Goal: Information Seeking & Learning: Learn about a topic

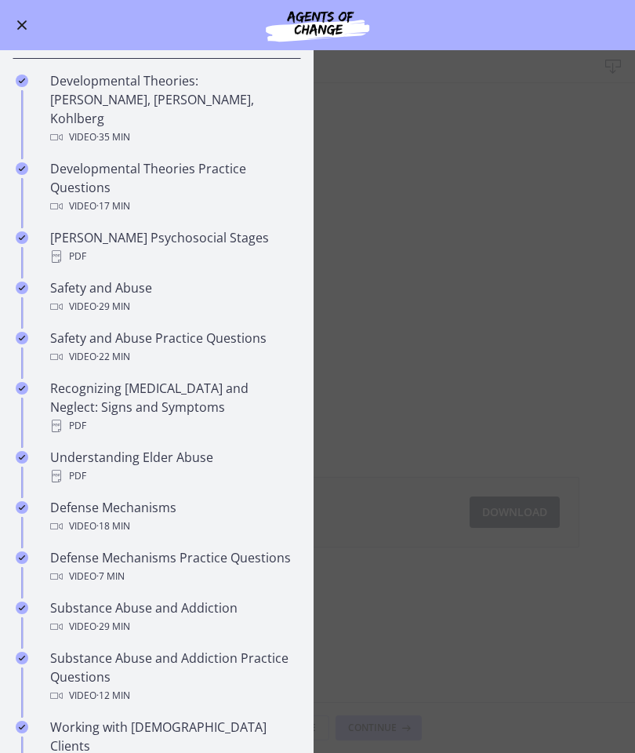
scroll to position [427, 0]
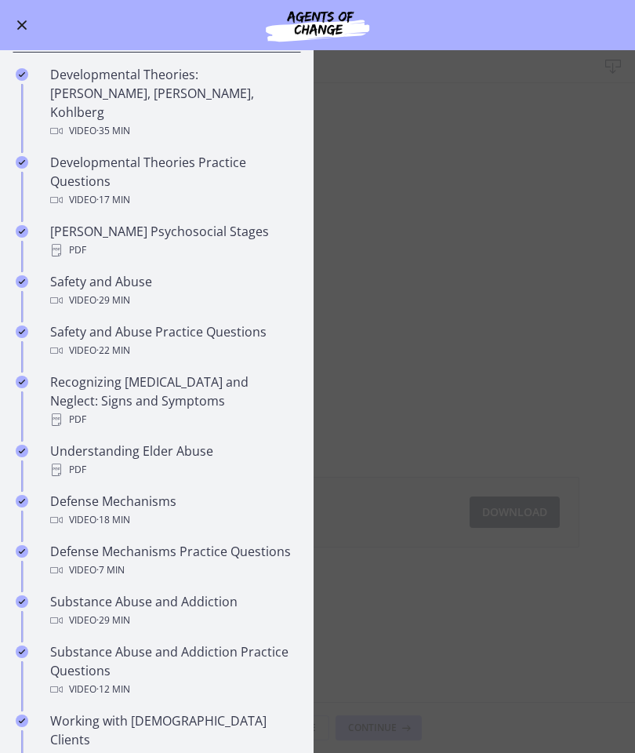
click at [208, 291] on div "Video · 29 min" at bounding box center [172, 300] width 245 height 19
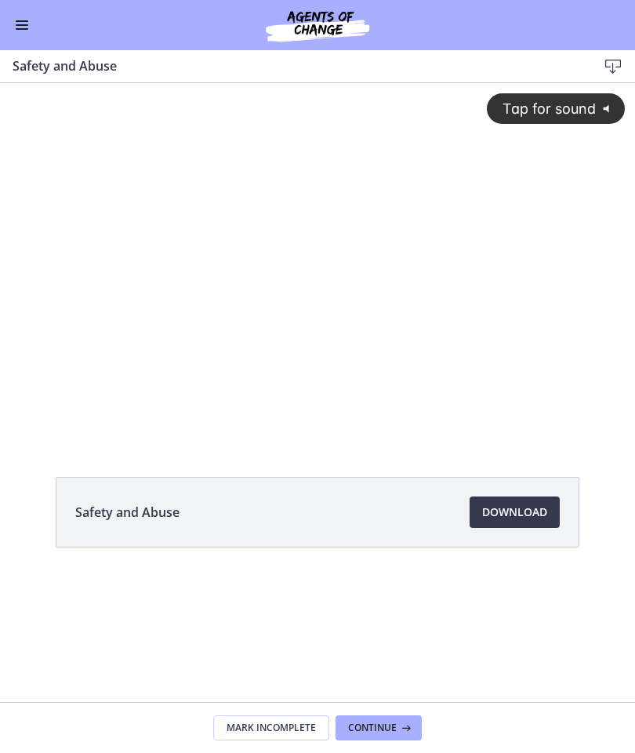
click at [529, 515] on span "Download Opens in a new window" at bounding box center [514, 512] width 65 height 19
click at [14, 28] on button "Enable menu" at bounding box center [22, 25] width 19 height 19
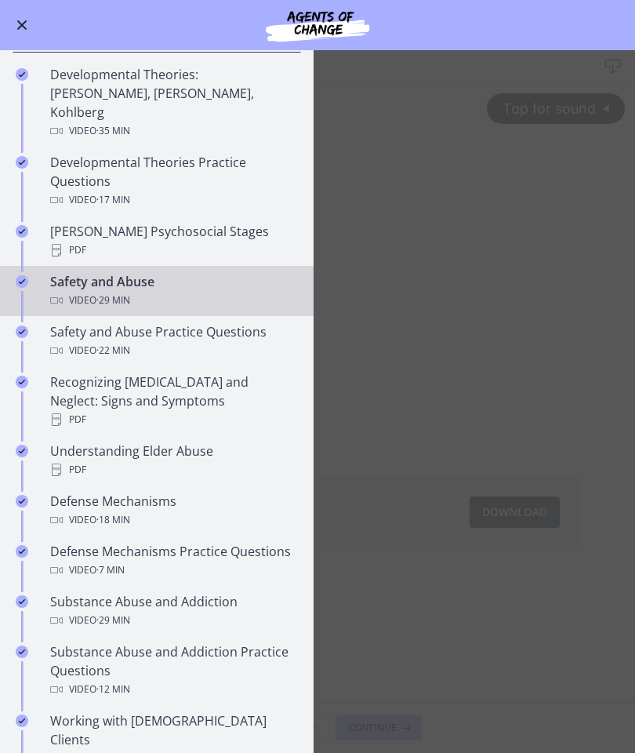
click at [224, 379] on div "Recognizing [MEDICAL_DATA] and Neglect: Signs and Symptoms PDF" at bounding box center [172, 401] width 245 height 56
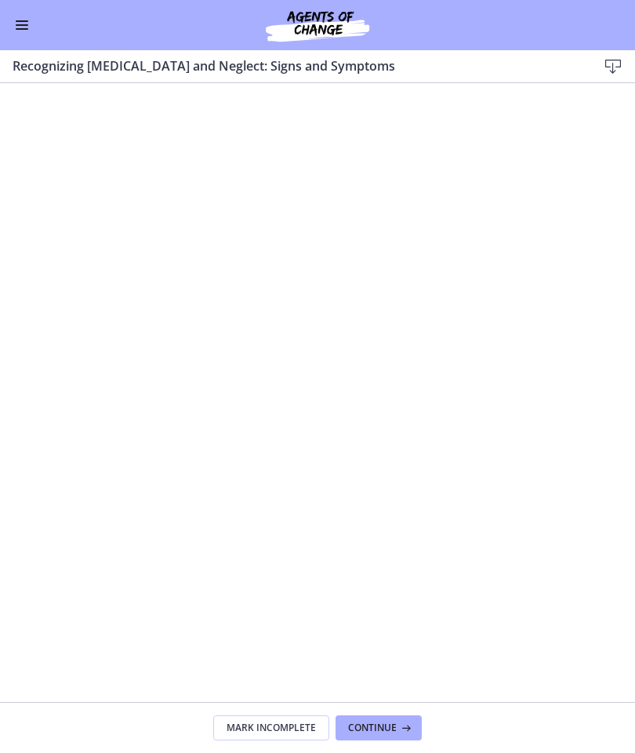
click at [10, 35] on div "Go to Dashboard" at bounding box center [317, 25] width 635 height 50
click at [13, 43] on div "Go to Dashboard" at bounding box center [317, 25] width 635 height 50
click at [21, 33] on button "Enable menu" at bounding box center [22, 25] width 19 height 19
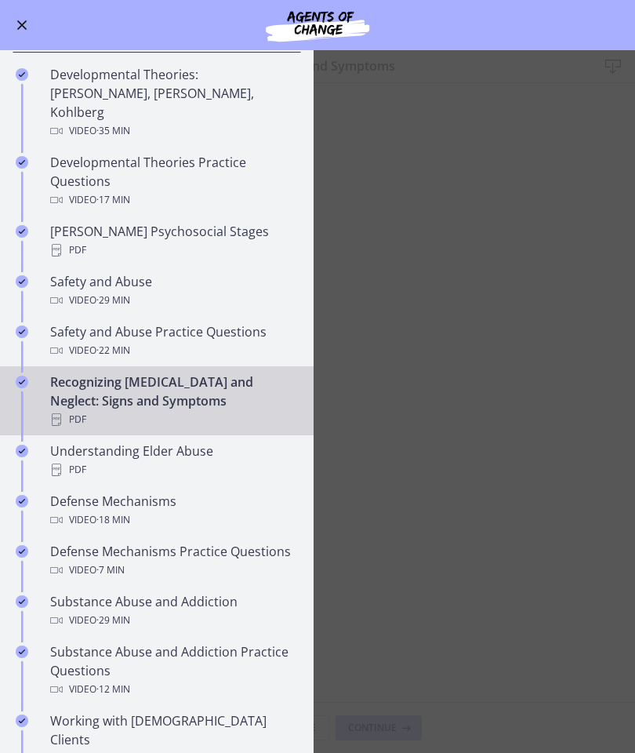
click at [198, 460] on div "PDF" at bounding box center [172, 469] width 245 height 19
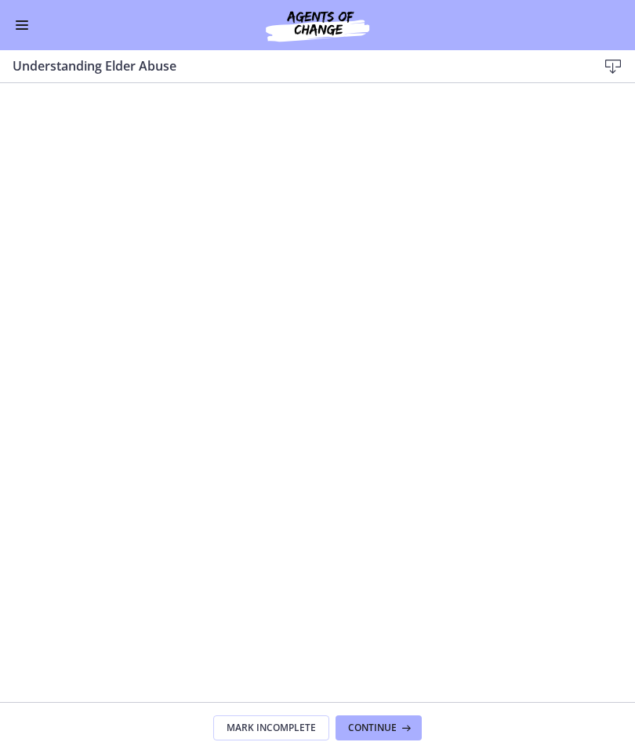
click at [10, 33] on div "Go to Dashboard" at bounding box center [317, 25] width 635 height 50
click at [23, 16] on button "Enable menu" at bounding box center [22, 25] width 19 height 19
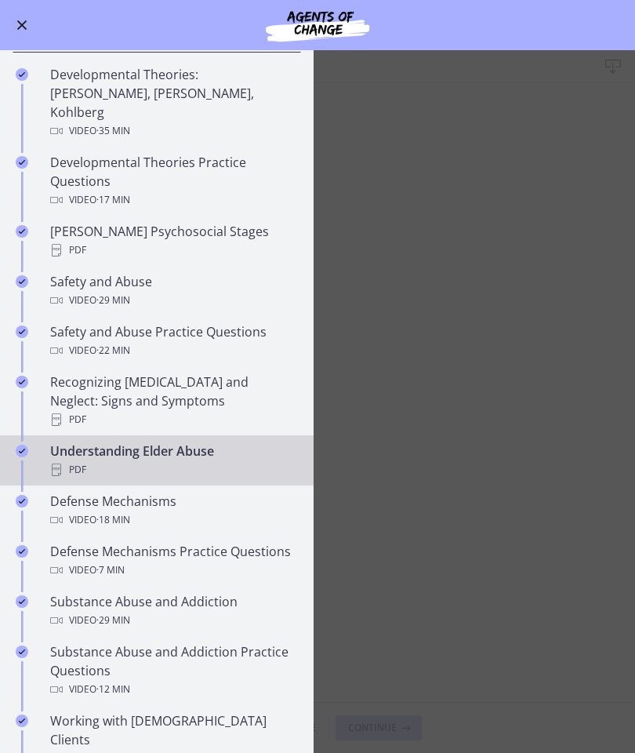
click at [213, 540] on div "Video · 29 min" at bounding box center [172, 620] width 245 height 19
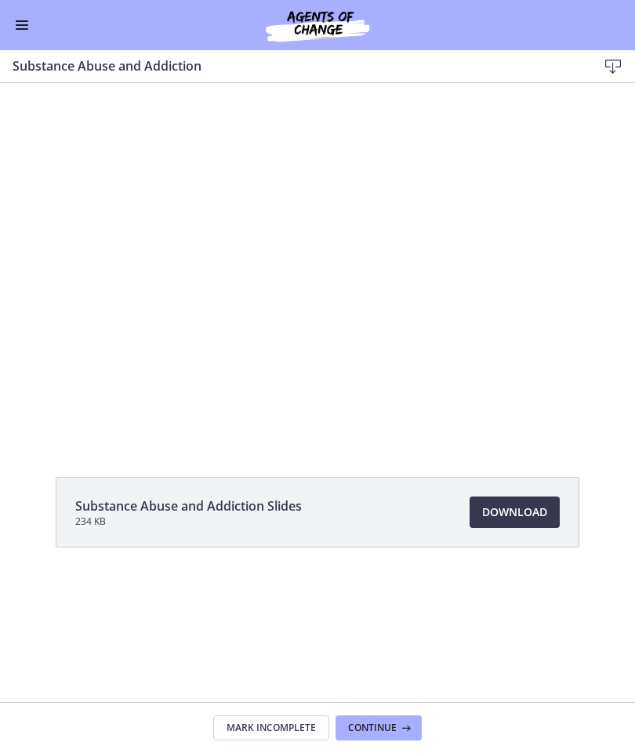
click at [527, 510] on span "Download Opens in a new window" at bounding box center [514, 512] width 65 height 19
click at [28, 30] on button "Enable menu" at bounding box center [22, 25] width 19 height 19
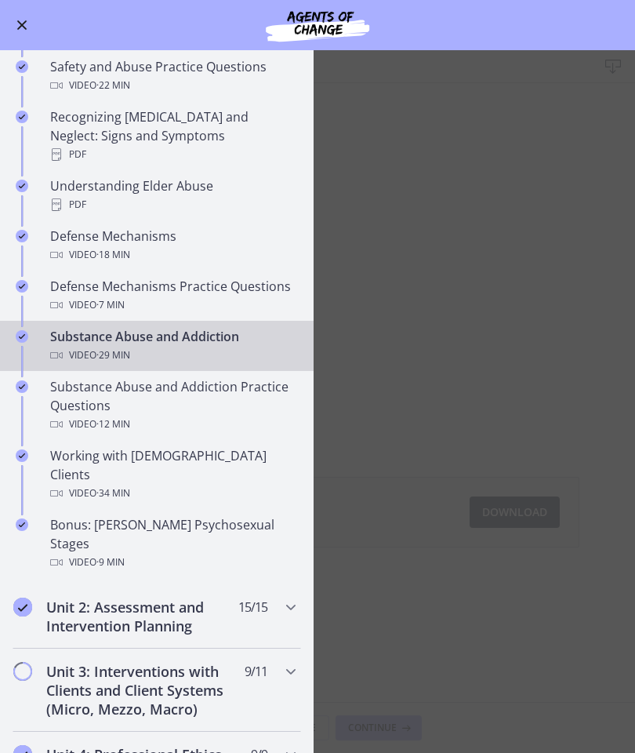
scroll to position [700, 0]
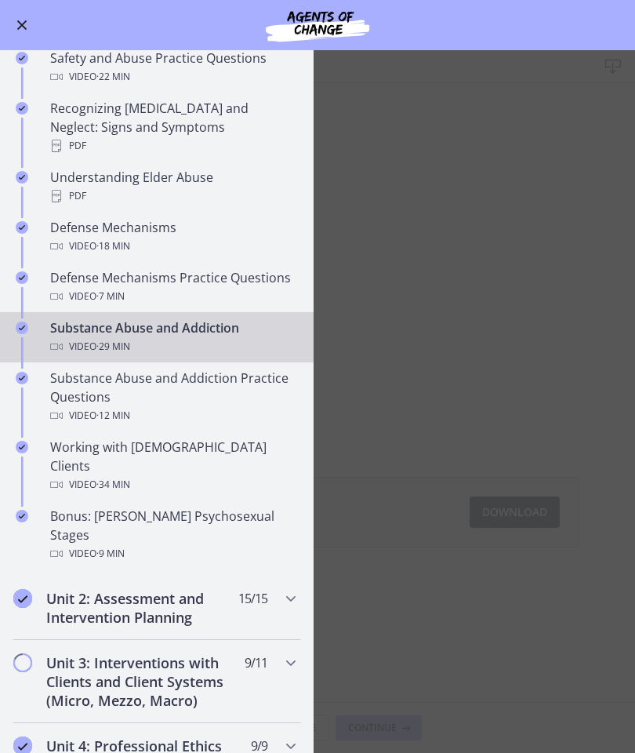
click at [111, 438] on div "Working with [DEMOGRAPHIC_DATA] Clients Video · 34 min" at bounding box center [172, 466] width 245 height 56
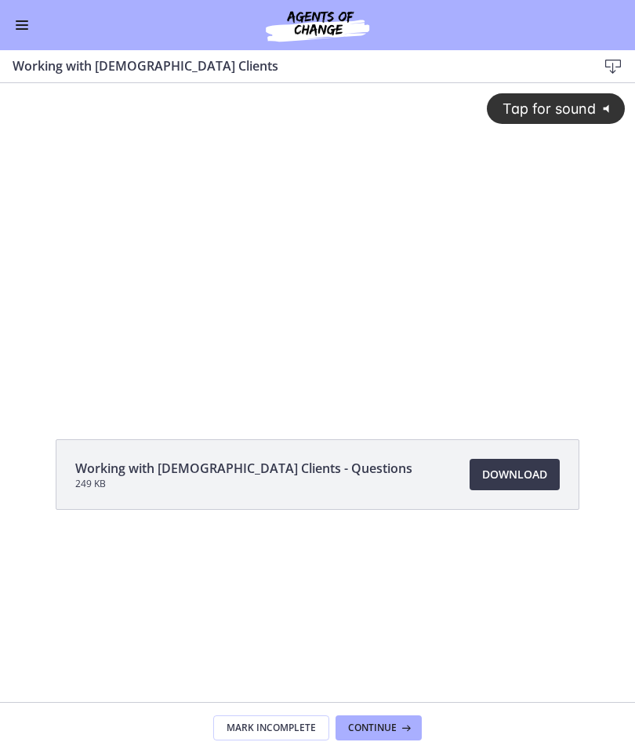
click at [511, 484] on link "Download Opens in a new window" at bounding box center [515, 474] width 90 height 31
click at [24, 32] on button "Enable menu" at bounding box center [22, 25] width 19 height 19
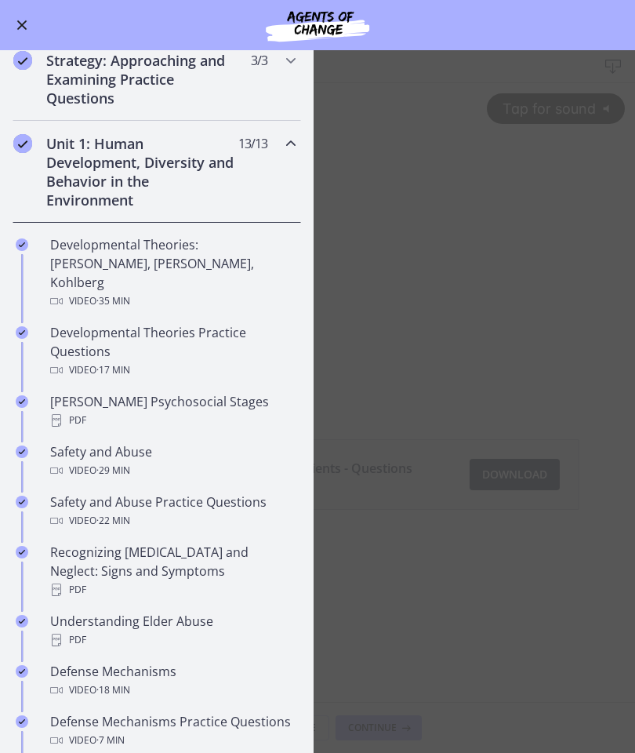
scroll to position [240, 0]
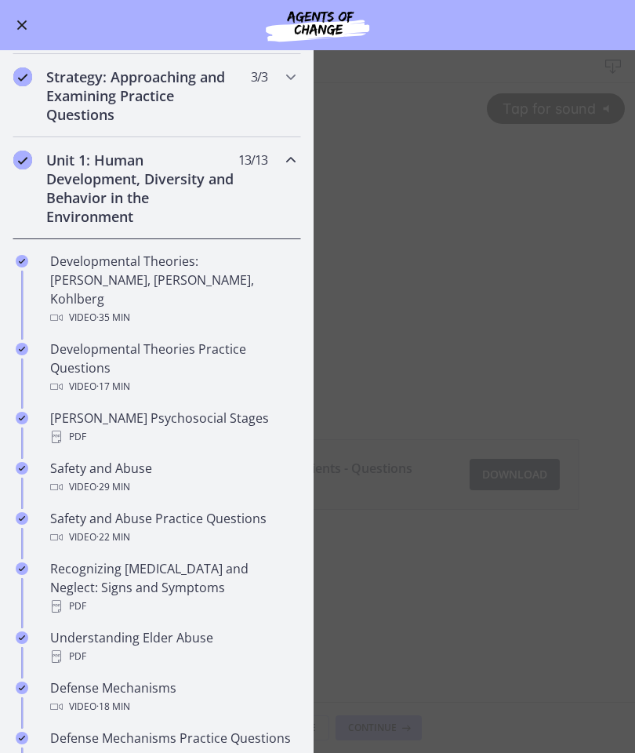
click at [297, 157] on icon "Chapters" at bounding box center [291, 160] width 19 height 19
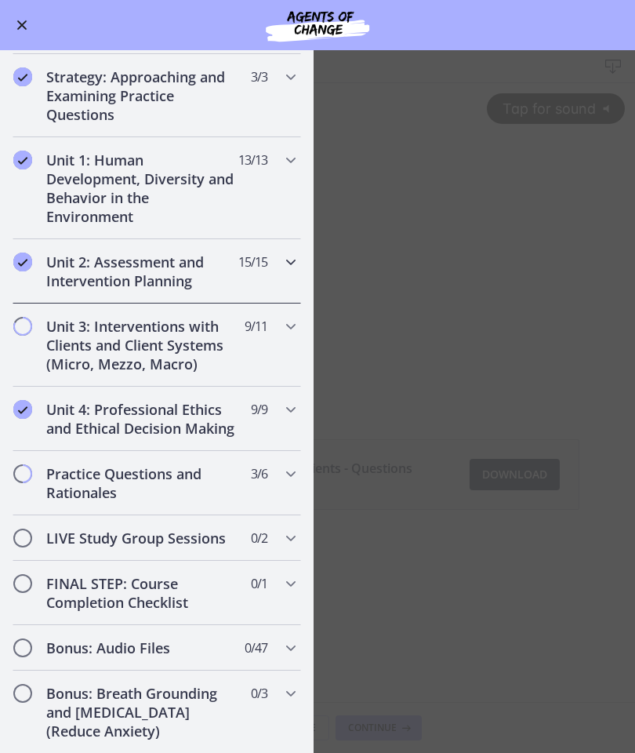
click at [301, 269] on div "Unit 2: Assessment and Intervention Planning 15 / 15 Completed" at bounding box center [157, 271] width 314 height 64
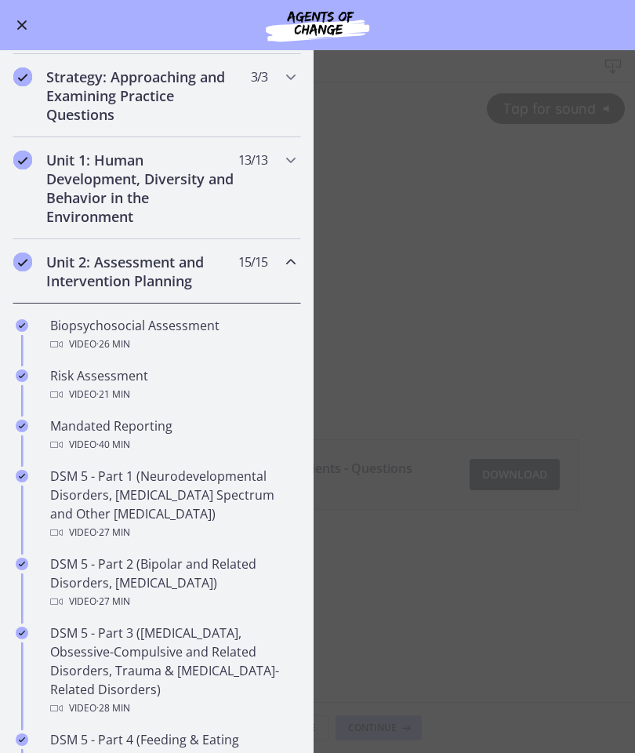
click at [219, 331] on div "Biopsychosocial Assessment Video · 26 min" at bounding box center [172, 335] width 245 height 38
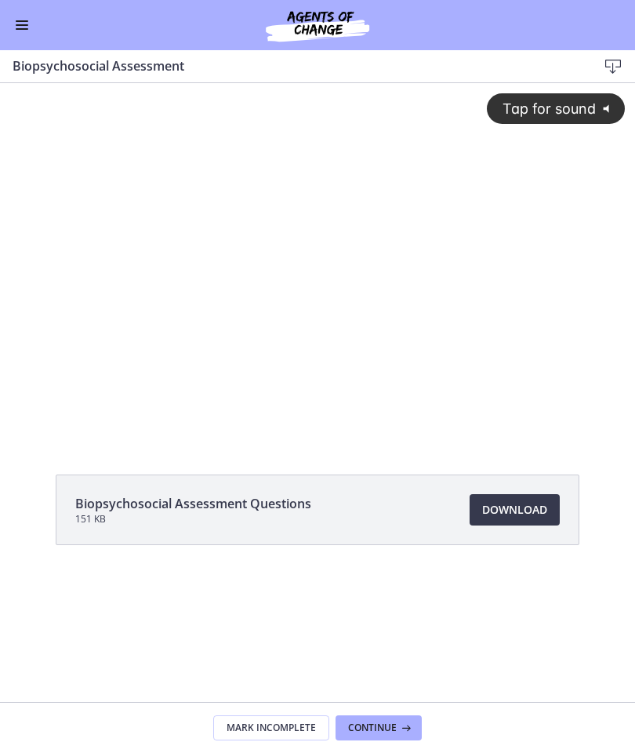
click at [518, 514] on span "Download Opens in a new window" at bounding box center [514, 509] width 65 height 19
click at [15, 27] on button "Enable menu" at bounding box center [22, 25] width 19 height 19
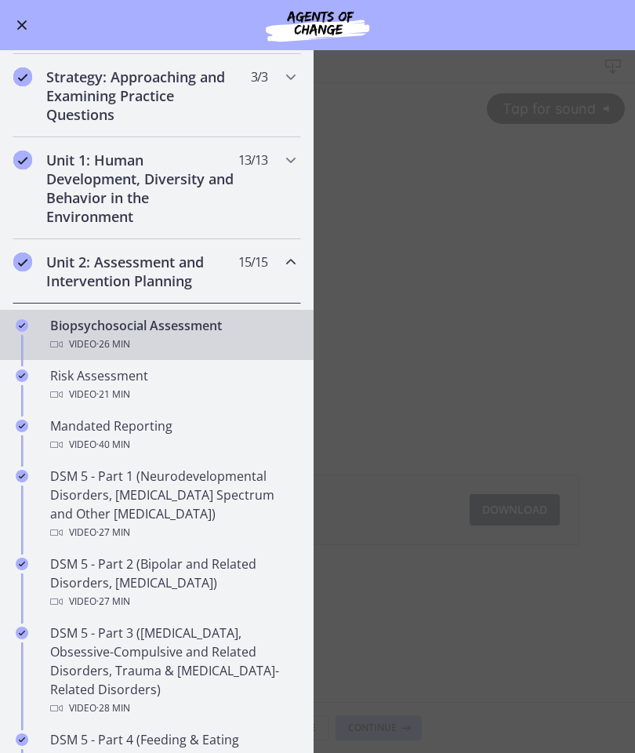
click at [197, 383] on div "Risk Assessment Video · 21 min" at bounding box center [172, 385] width 245 height 38
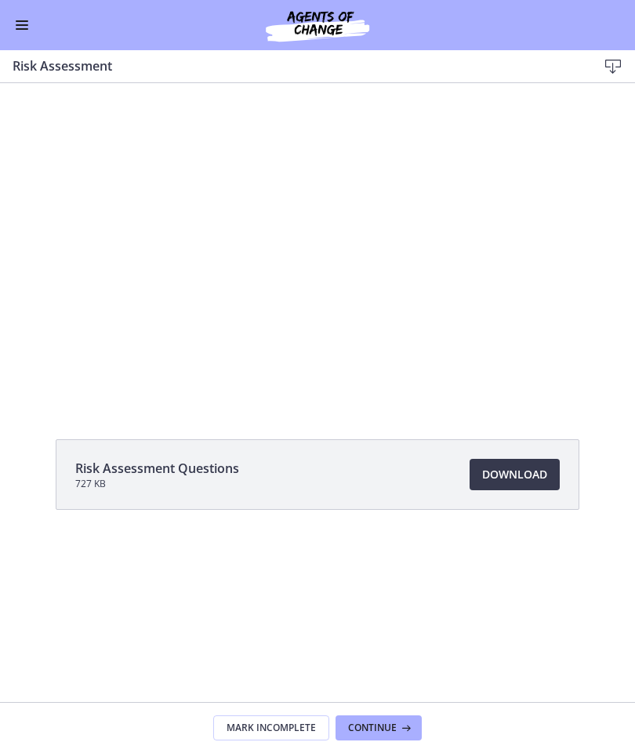
click at [536, 473] on span "Download Opens in a new window" at bounding box center [514, 474] width 65 height 19
click at [27, 33] on button "Enable menu" at bounding box center [22, 25] width 19 height 19
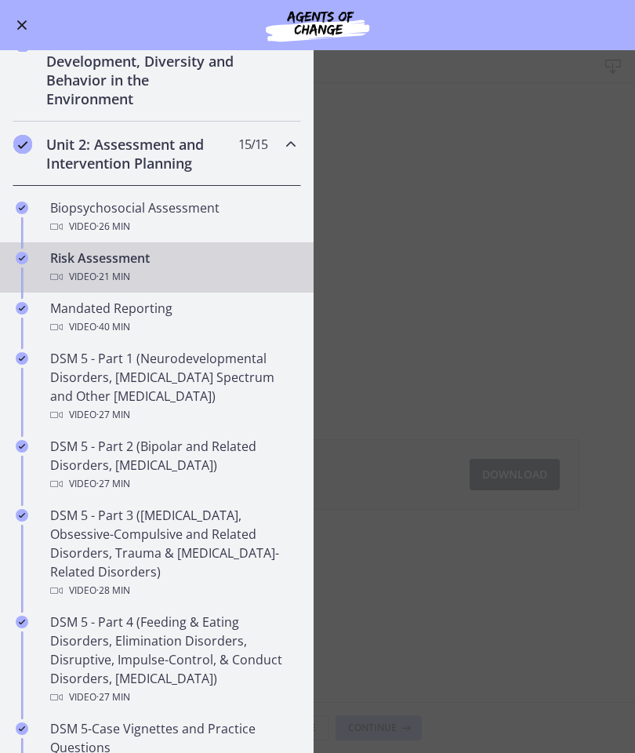
scroll to position [360, 0]
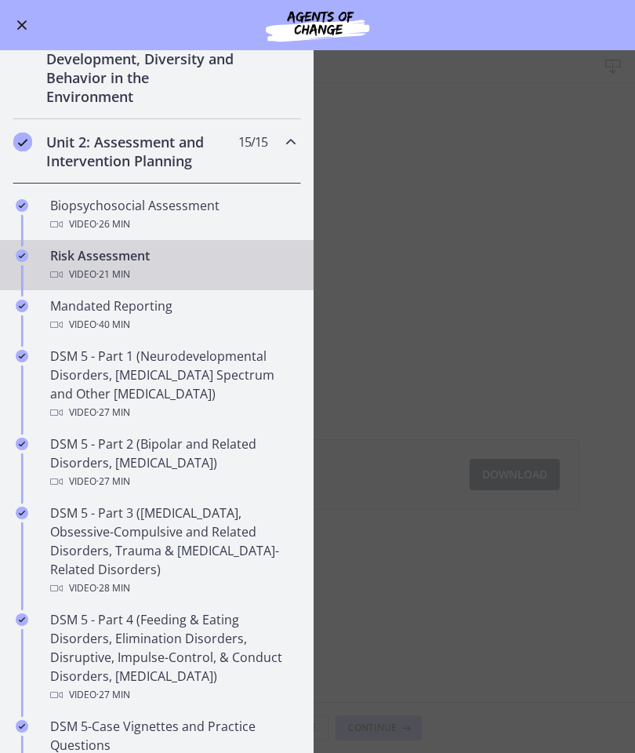
click at [176, 315] on div "Mandated Reporting Video · 40 min" at bounding box center [172, 315] width 245 height 38
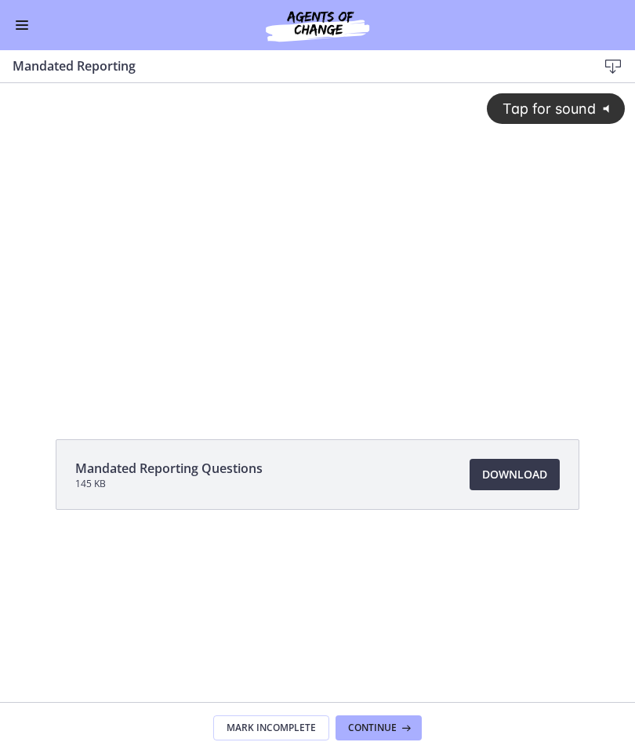
click at [519, 487] on link "Download Opens in a new window" at bounding box center [515, 474] width 90 height 31
click at [24, 27] on button "Enable menu" at bounding box center [22, 25] width 19 height 19
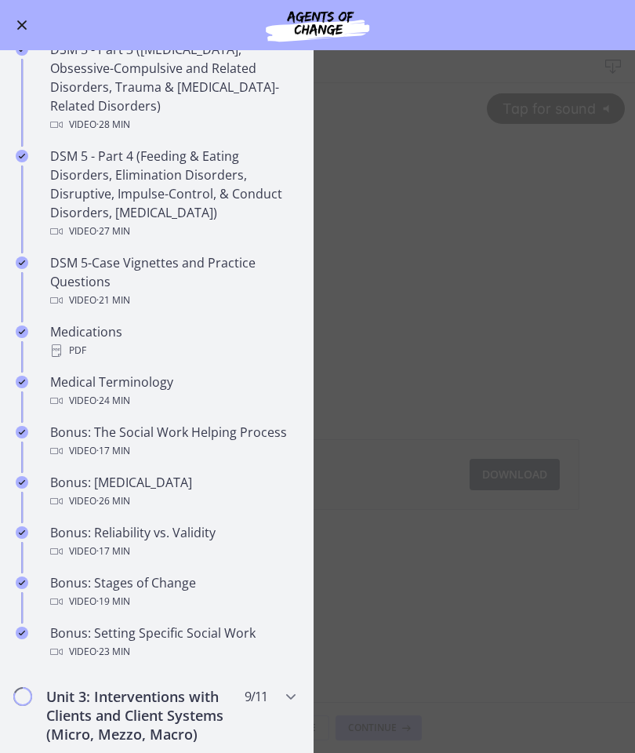
scroll to position [828, 0]
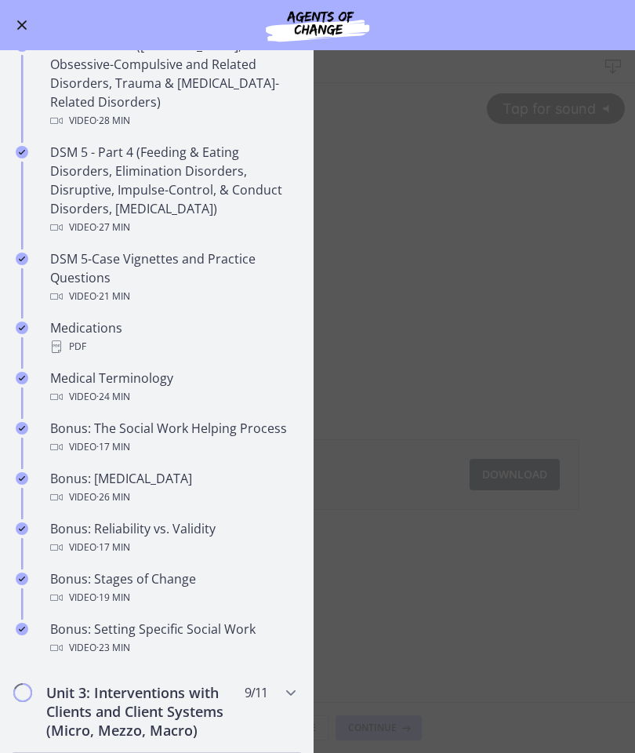
click at [169, 442] on div "Video · 17 min" at bounding box center [172, 447] width 245 height 19
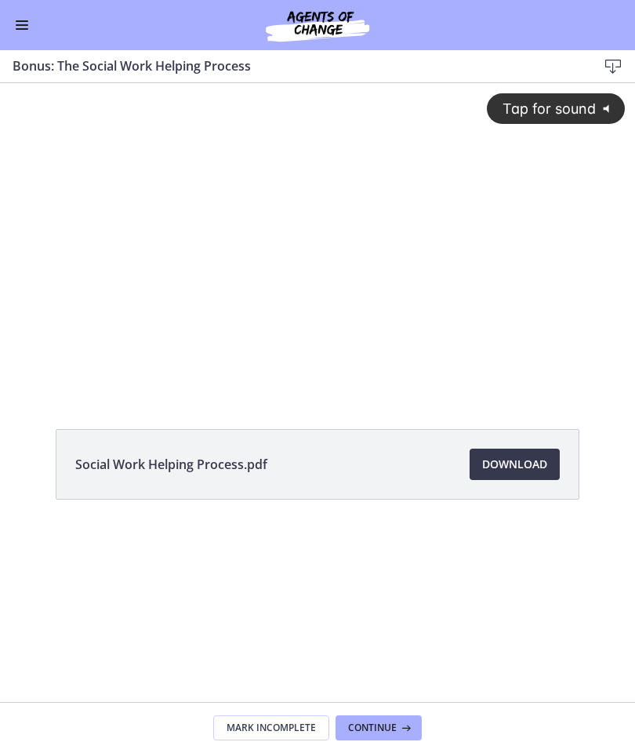
click at [509, 467] on span "Download Opens in a new window" at bounding box center [514, 464] width 65 height 19
click at [24, 30] on button "Enable menu" at bounding box center [22, 25] width 19 height 19
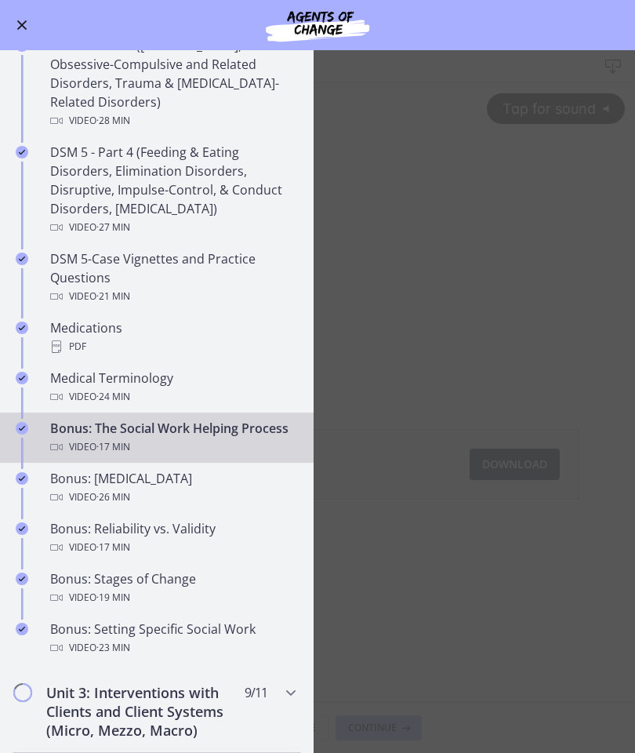
click at [224, 540] on div "Video · 17 min" at bounding box center [172, 547] width 245 height 19
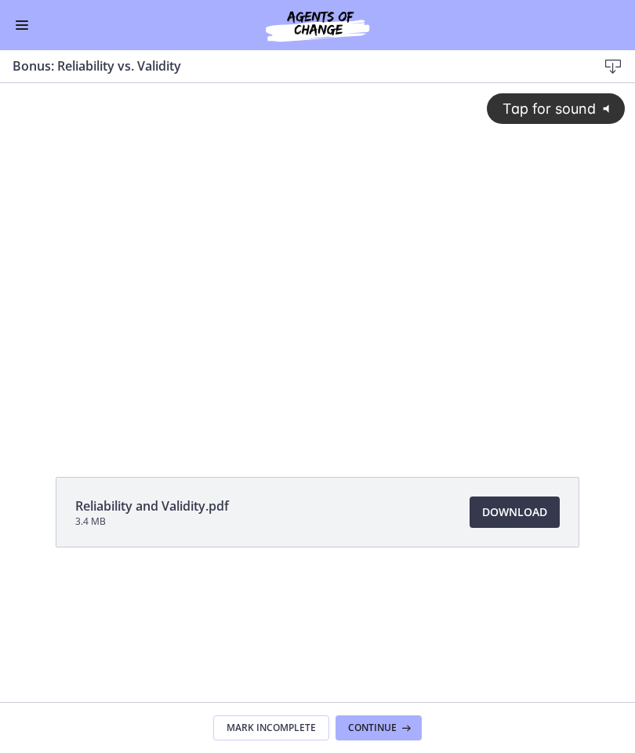
click at [521, 513] on span "Download Opens in a new window" at bounding box center [514, 512] width 65 height 19
click at [512, 509] on span "Download Opens in a new window" at bounding box center [514, 512] width 65 height 19
click at [23, 32] on button "Enable menu" at bounding box center [22, 25] width 19 height 19
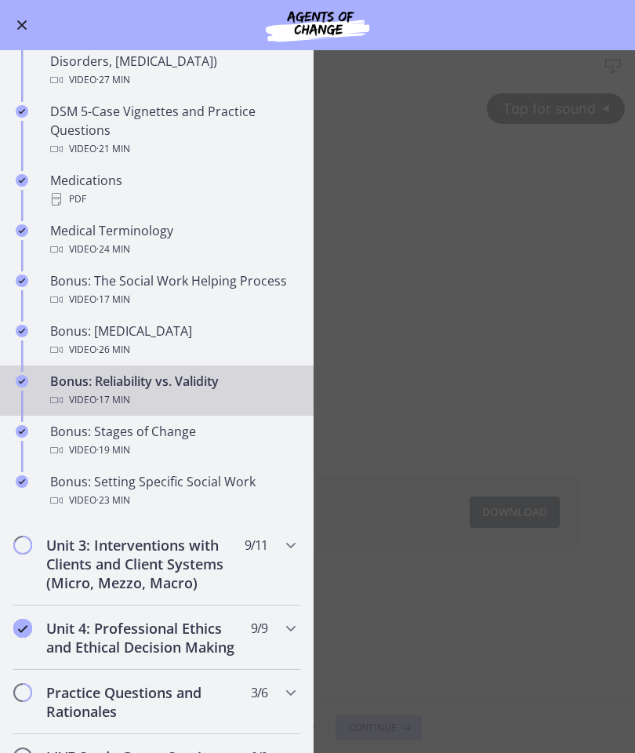
scroll to position [981, 0]
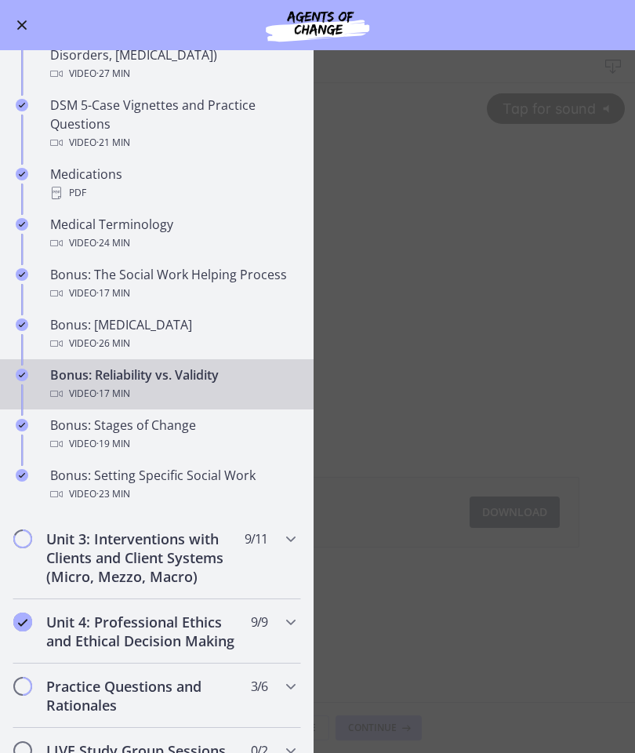
click at [179, 436] on div "Video · 19 min" at bounding box center [172, 444] width 245 height 19
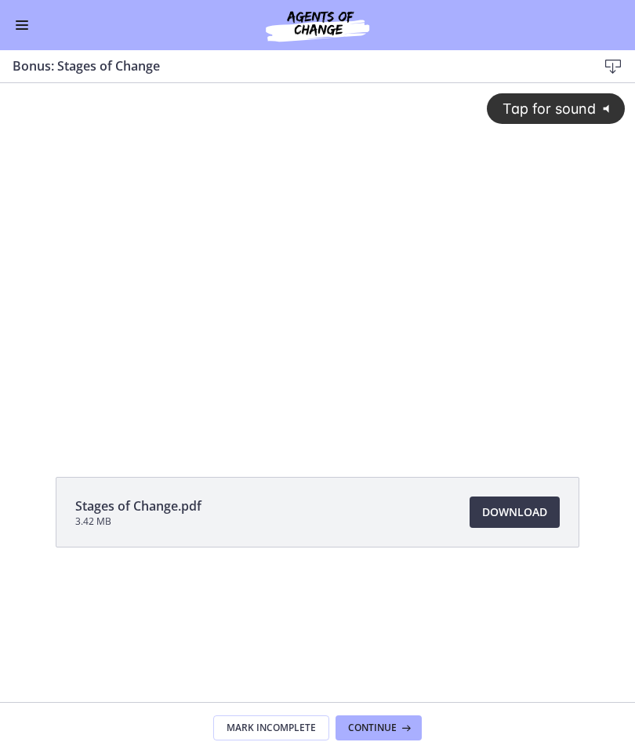
click at [532, 509] on span "Download Opens in a new window" at bounding box center [514, 512] width 65 height 19
click at [22, 25] on span "Enable menu" at bounding box center [22, 25] width 13 height 2
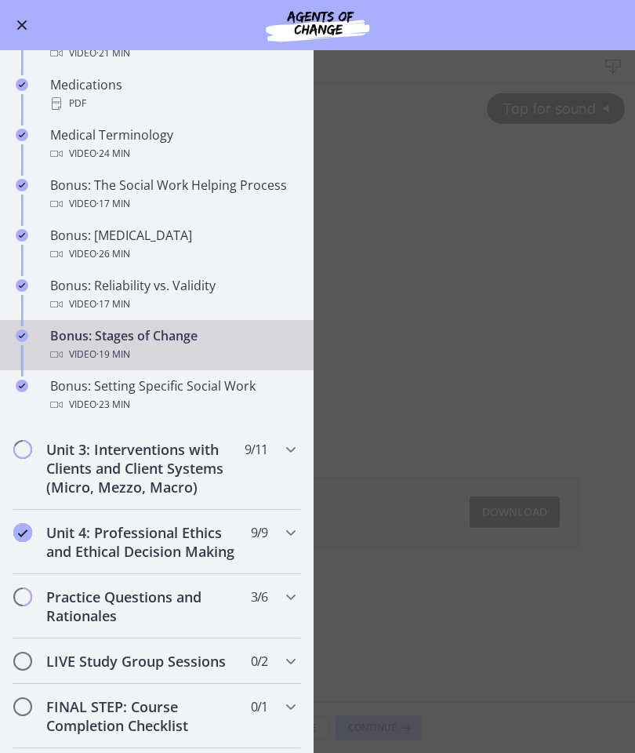
scroll to position [1071, 0]
click at [293, 537] on icon "Chapters" at bounding box center [291, 531] width 19 height 19
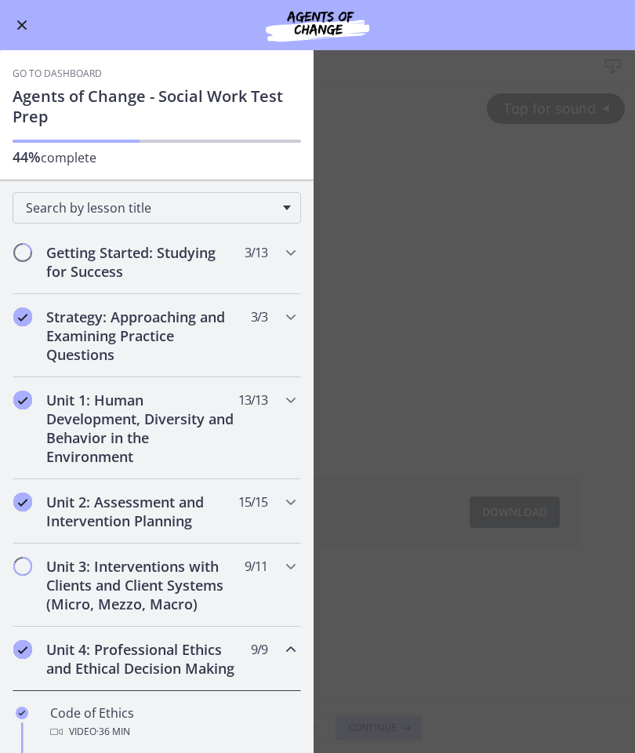
scroll to position [0, 0]
click at [288, 540] on div "Unit 3: Interventions with Clients and Client Systems (Micro, Mezzo, Macro) 9 /…" at bounding box center [157, 585] width 289 height 83
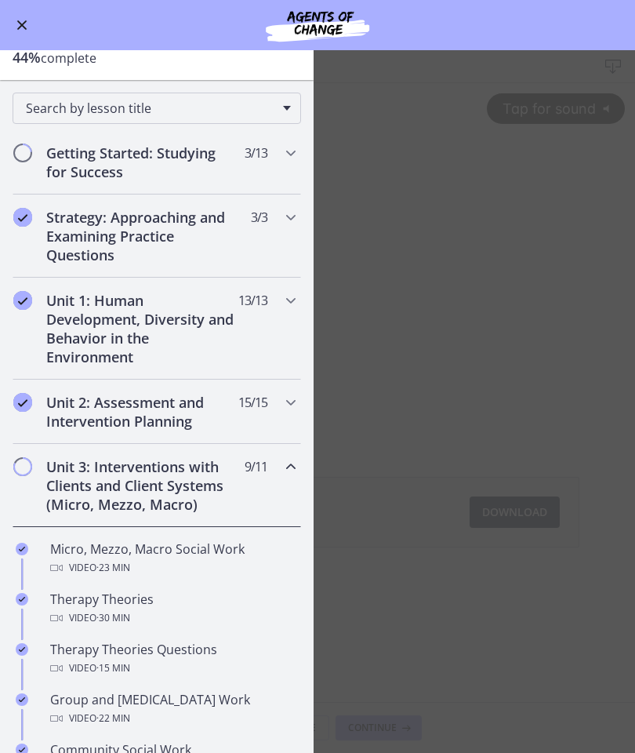
scroll to position [140, 0]
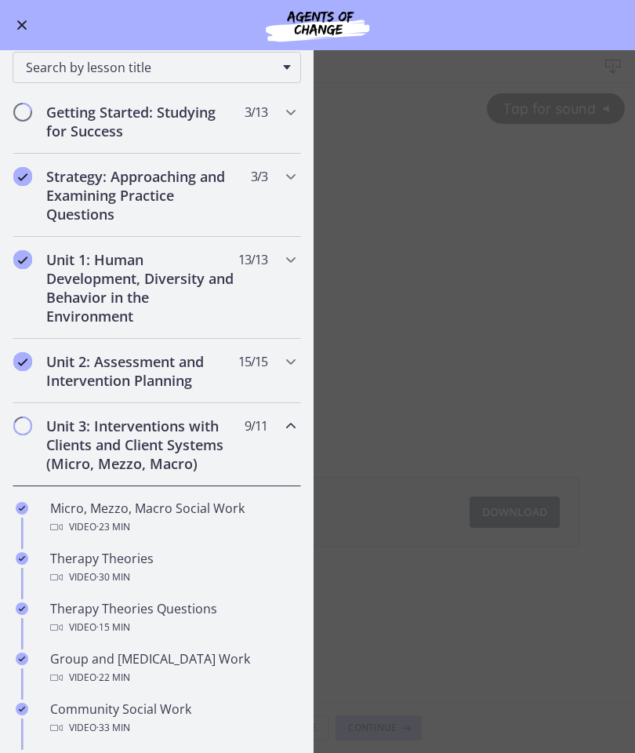
click at [231, 530] on div "Video · 23 min" at bounding box center [172, 527] width 245 height 19
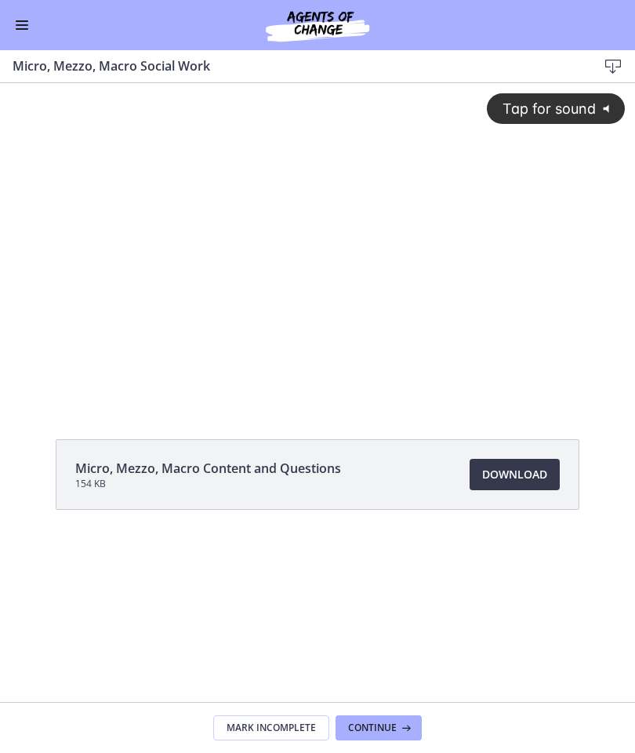
click at [529, 480] on span "Download Opens in a new window" at bounding box center [514, 474] width 65 height 19
click at [24, 32] on button "Enable menu" at bounding box center [22, 25] width 19 height 19
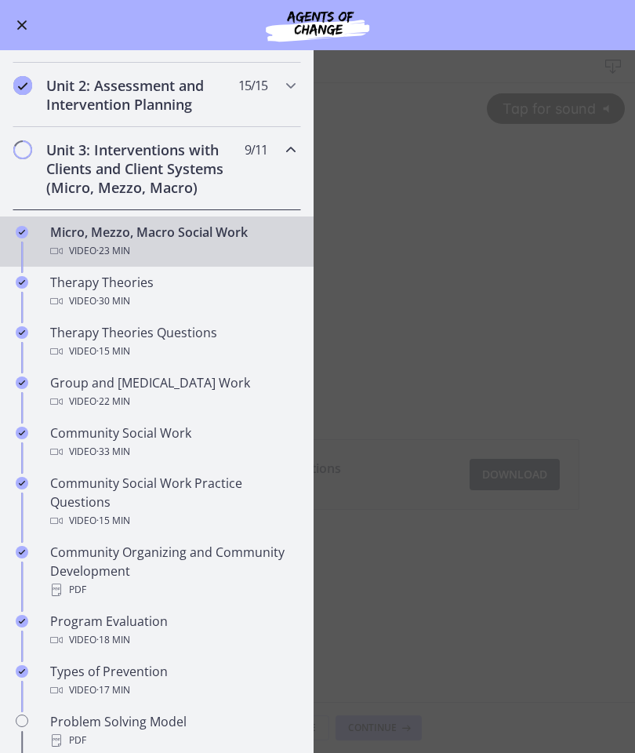
scroll to position [417, 0]
click at [248, 392] on div "Video · 22 min" at bounding box center [172, 400] width 245 height 19
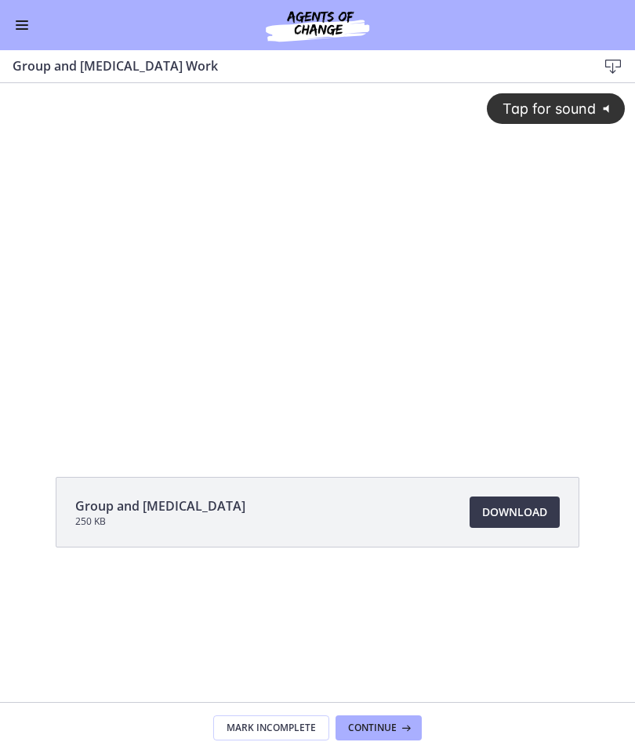
click at [532, 507] on span "Download Opens in a new window" at bounding box center [514, 512] width 65 height 19
click at [29, 29] on button "Enable menu" at bounding box center [22, 25] width 19 height 19
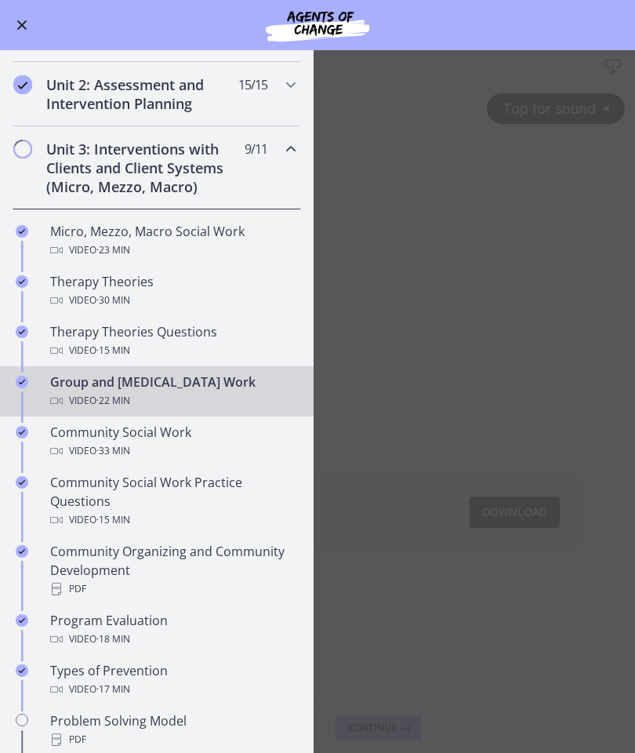
click at [186, 454] on div "Video · 33 min" at bounding box center [172, 451] width 245 height 19
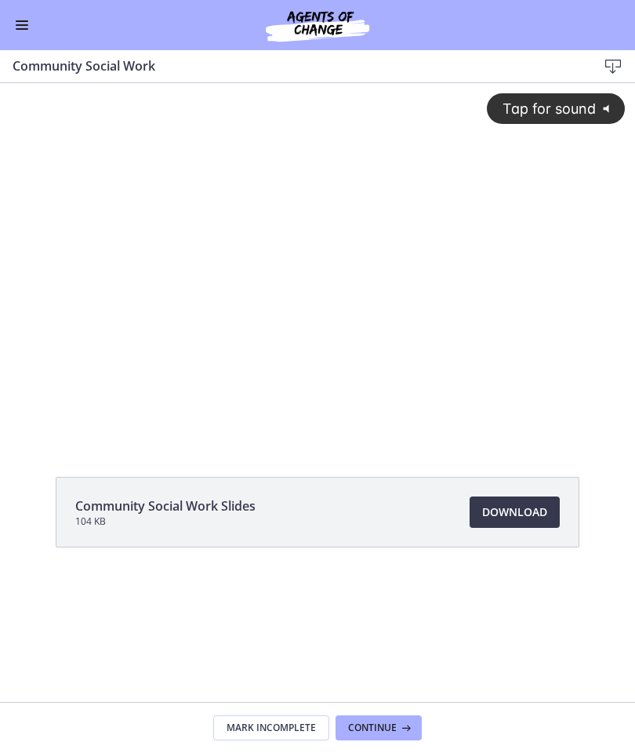
click at [513, 519] on span "Download Opens in a new window" at bounding box center [514, 512] width 65 height 19
click at [27, 30] on button "Enable menu" at bounding box center [22, 25] width 19 height 19
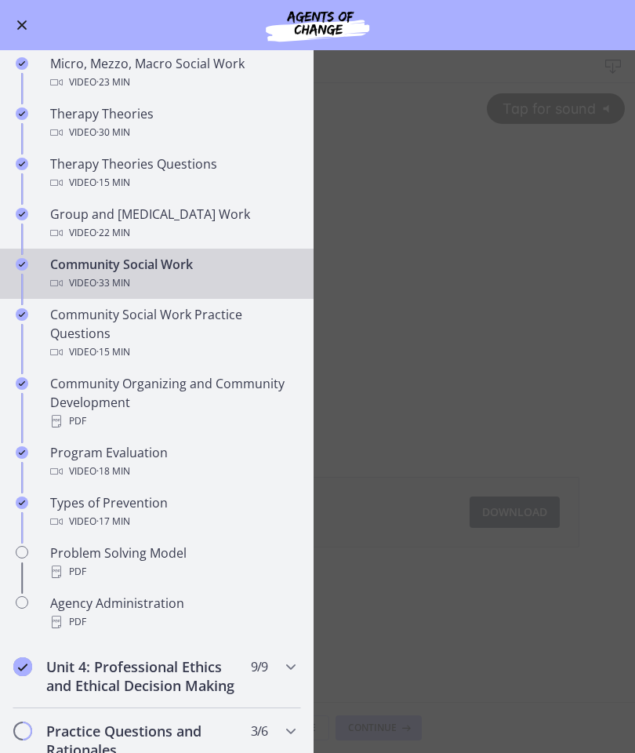
scroll to position [587, 0]
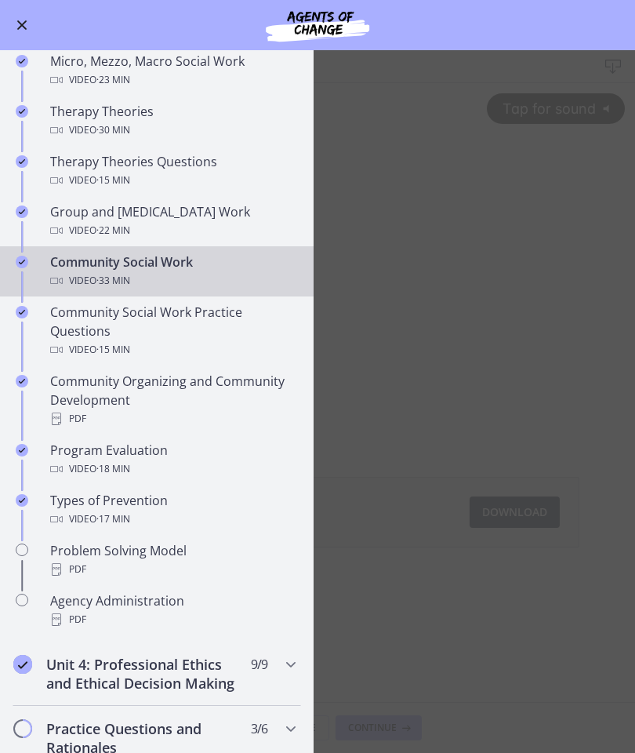
click at [223, 390] on div "Community Organizing and Community Development PDF" at bounding box center [172, 400] width 245 height 56
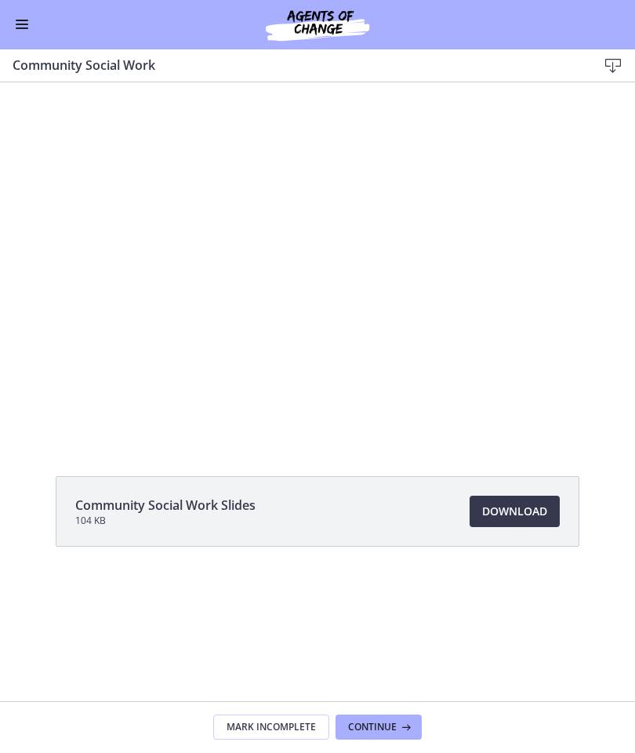
click at [24, 24] on span "Enable menu" at bounding box center [22, 25] width 13 height 2
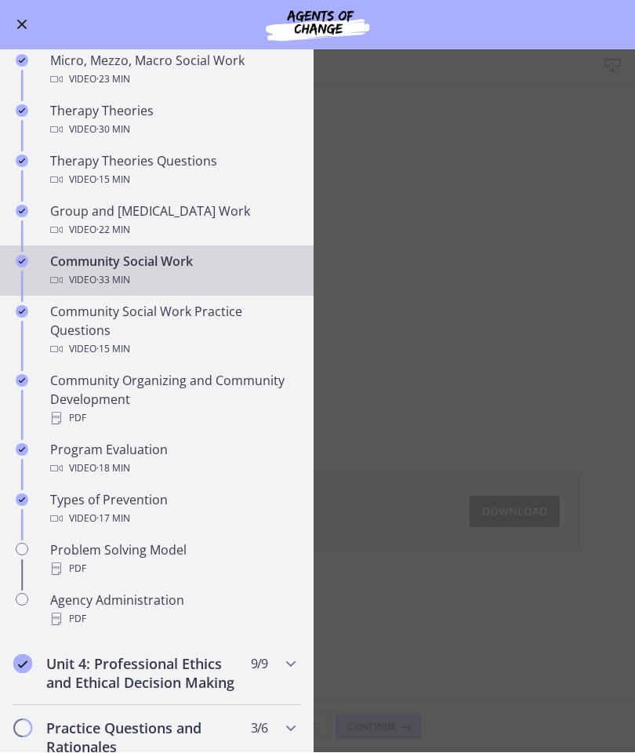
click at [445, 161] on main "Community Social Work Download Enable fullscreen Community Social Work Slides 1…" at bounding box center [317, 401] width 635 height 703
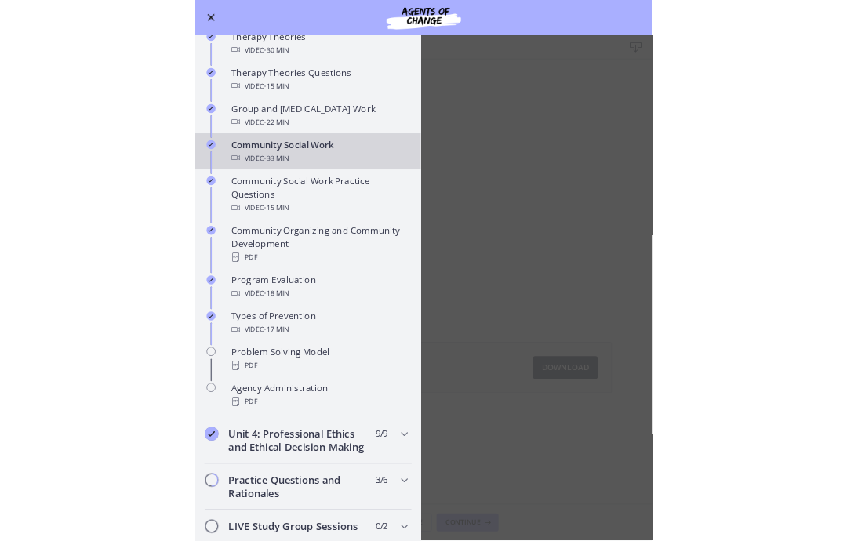
scroll to position [650, 0]
